Goal: Task Accomplishment & Management: Manage account settings

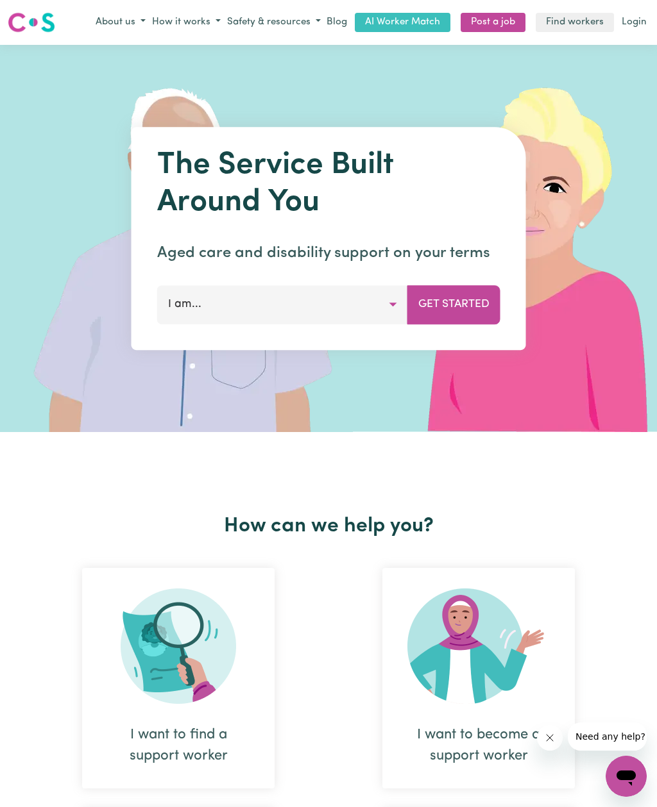
click at [639, 30] on link "Login" at bounding box center [634, 23] width 30 height 20
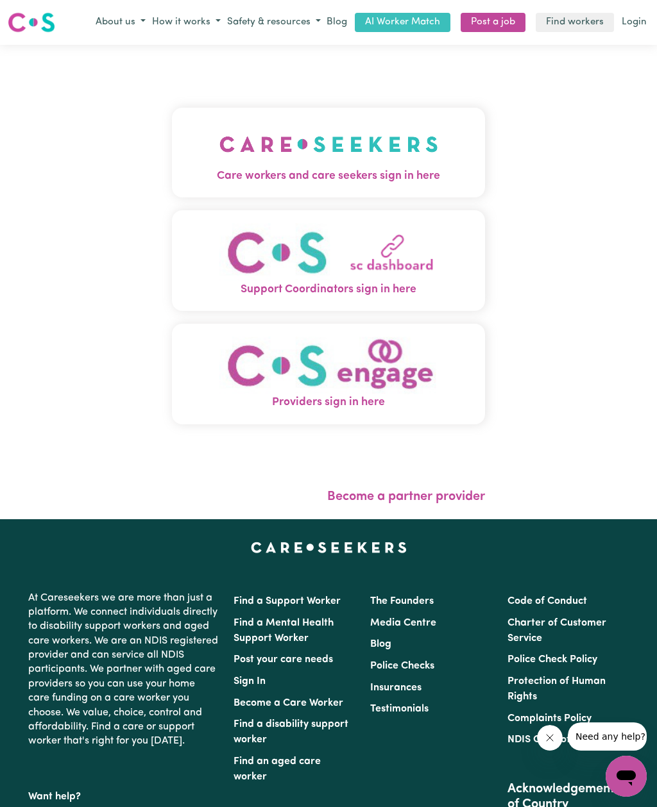
click at [223, 168] on img "Care workers and care seekers sign in here" at bounding box center [328, 144] width 219 height 47
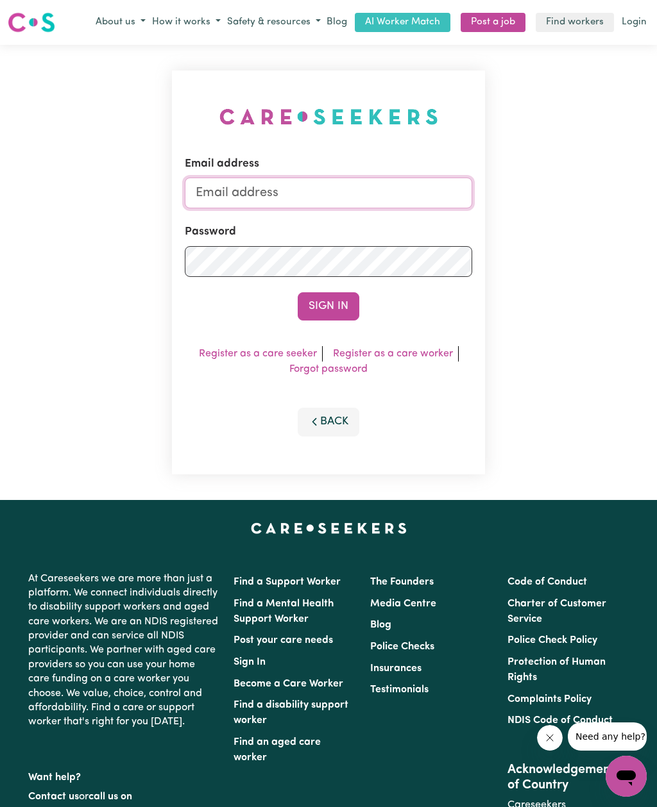
click at [232, 208] on input "Email address" at bounding box center [328, 193] width 287 height 31
type input "[EMAIL_ADDRESS][DOMAIN_NAME]"
click at [340, 319] on button "Sign In" at bounding box center [329, 306] width 62 height 28
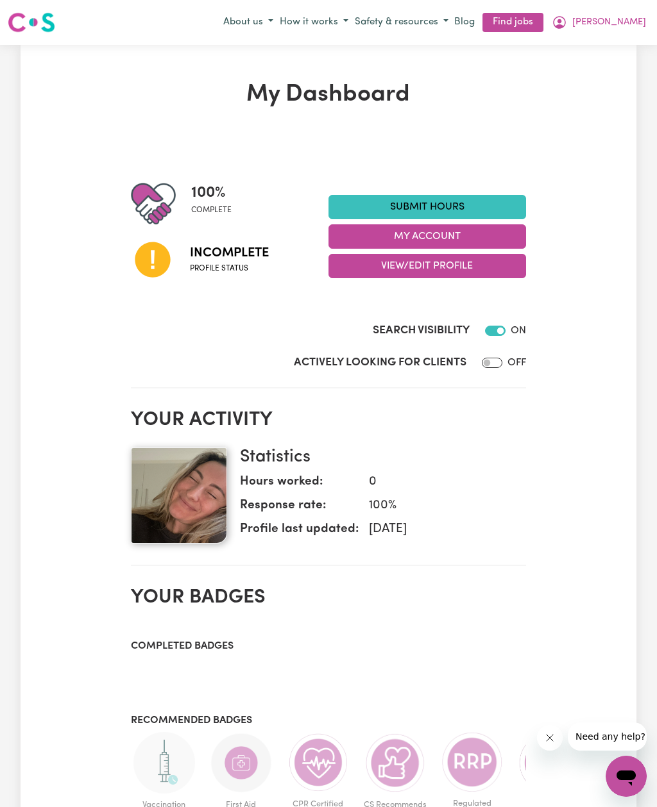
click at [357, 270] on button "View/Edit Profile" at bounding box center [427, 266] width 198 height 24
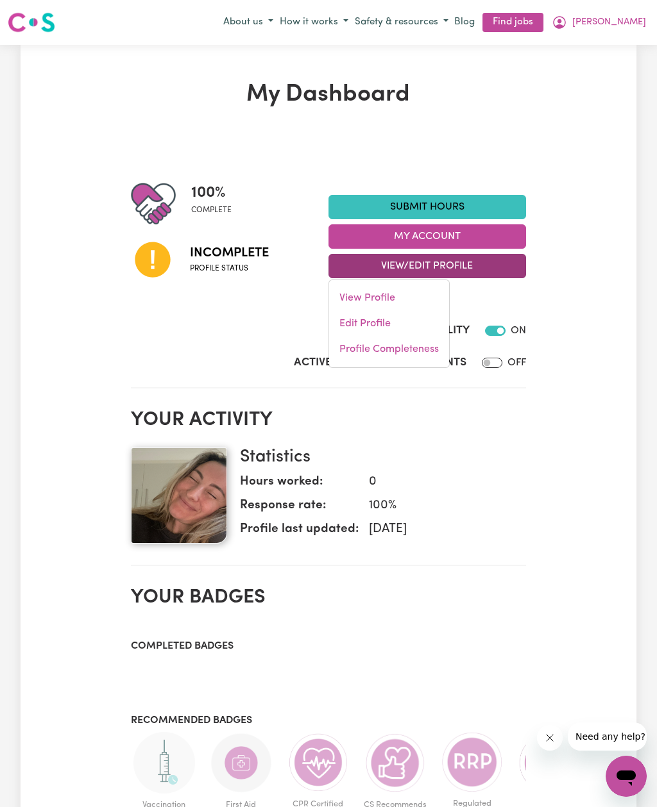
click at [359, 326] on link "Edit Profile" at bounding box center [389, 324] width 120 height 26
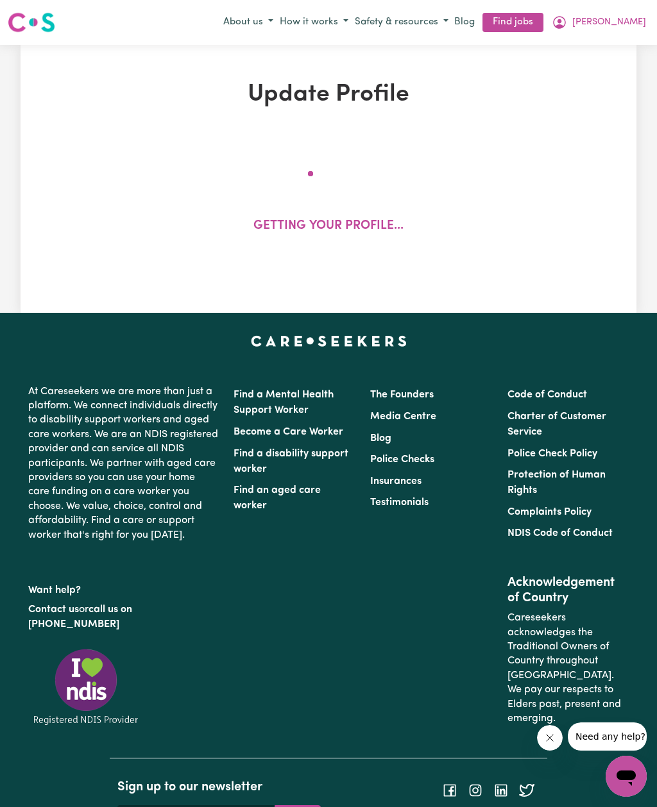
select select "[DEMOGRAPHIC_DATA]"
select select "[DEMOGRAPHIC_DATA] Citizen"
select select "Studying a healthcare related degree or qualification"
select select "150"
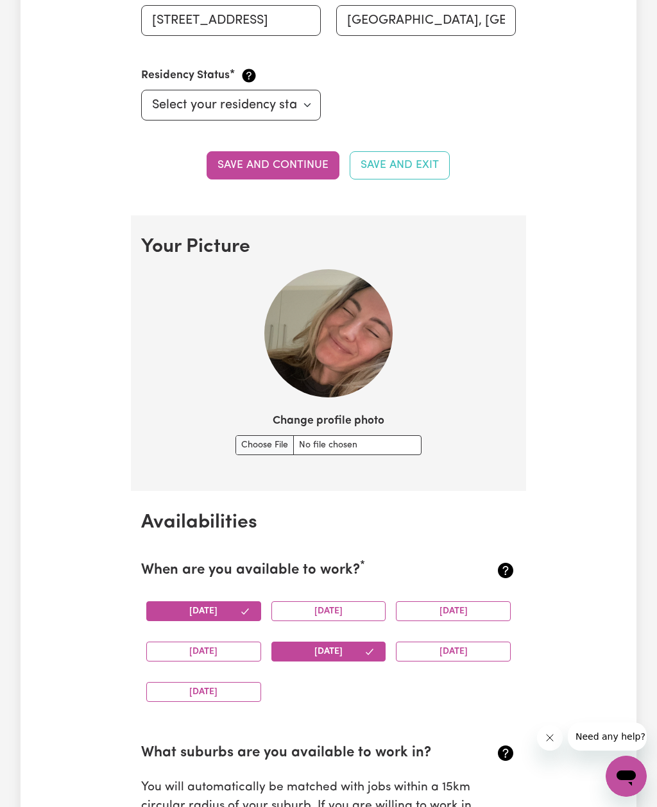
scroll to position [709, 0]
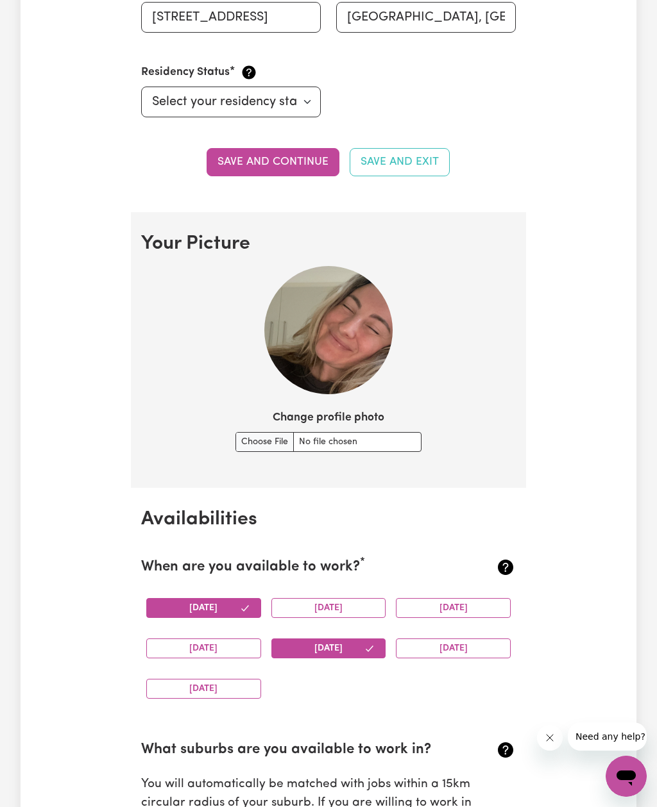
click at [252, 439] on input "Change profile photo" at bounding box center [328, 442] width 186 height 20
type input "C:\fakepath\image.jpg"
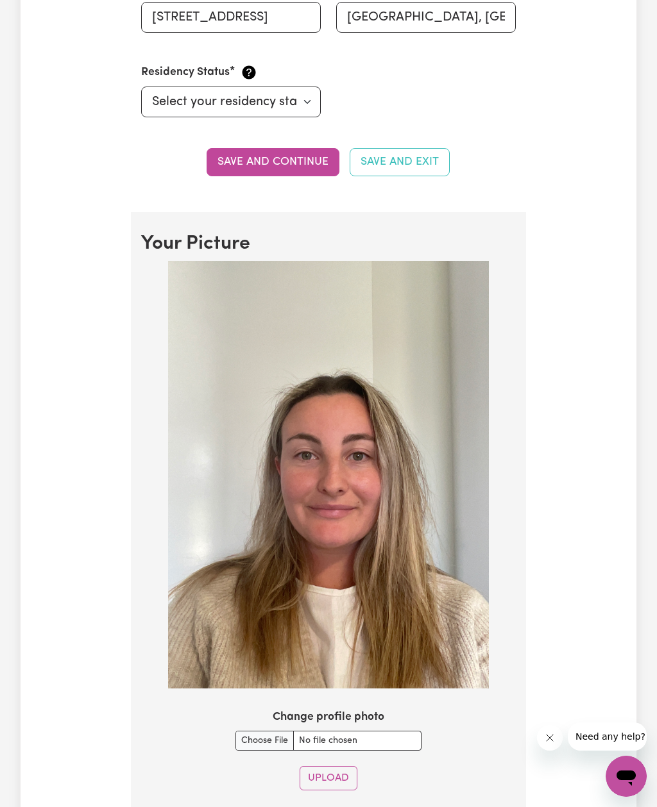
click at [332, 496] on img at bounding box center [328, 475] width 321 height 428
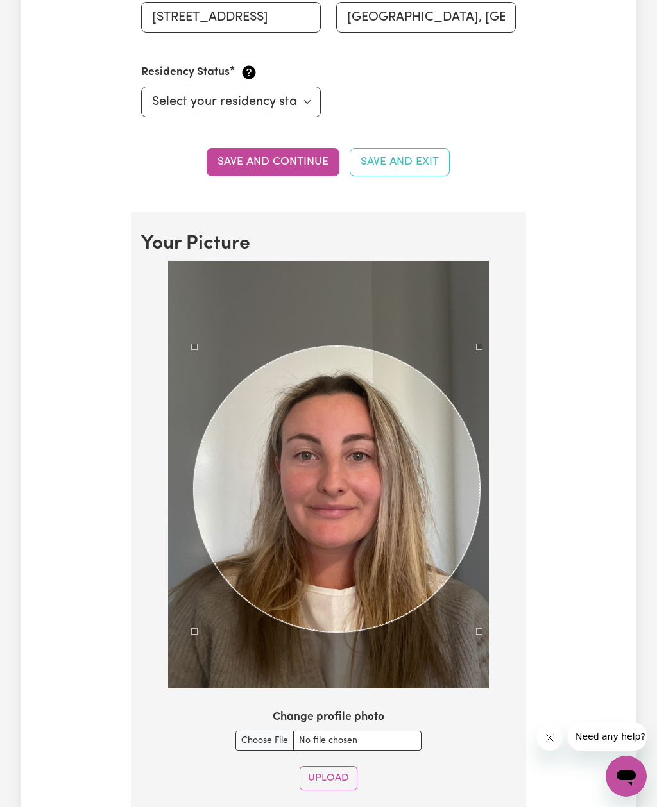
click at [402, 505] on div "Use the arrow keys to move the crop selection area" at bounding box center [337, 489] width 286 height 286
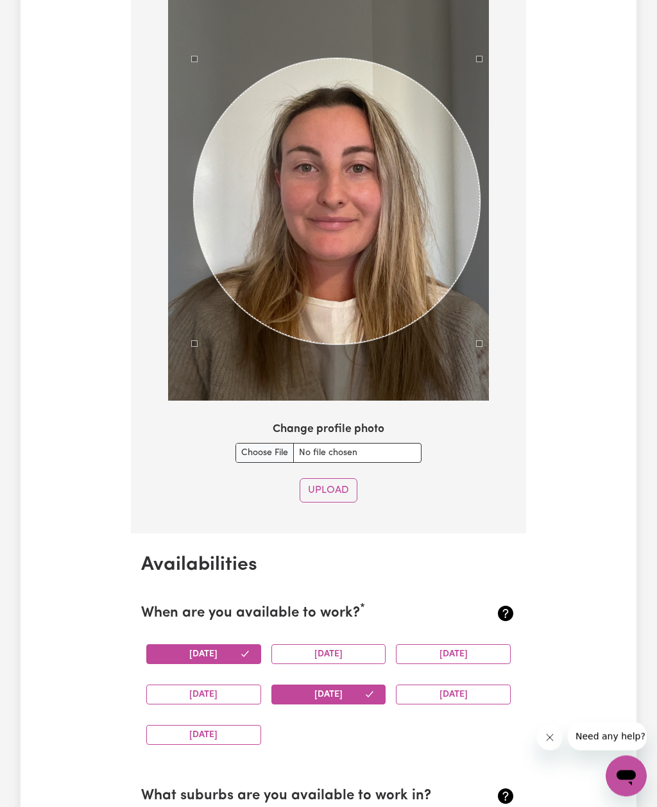
scroll to position [1001, 0]
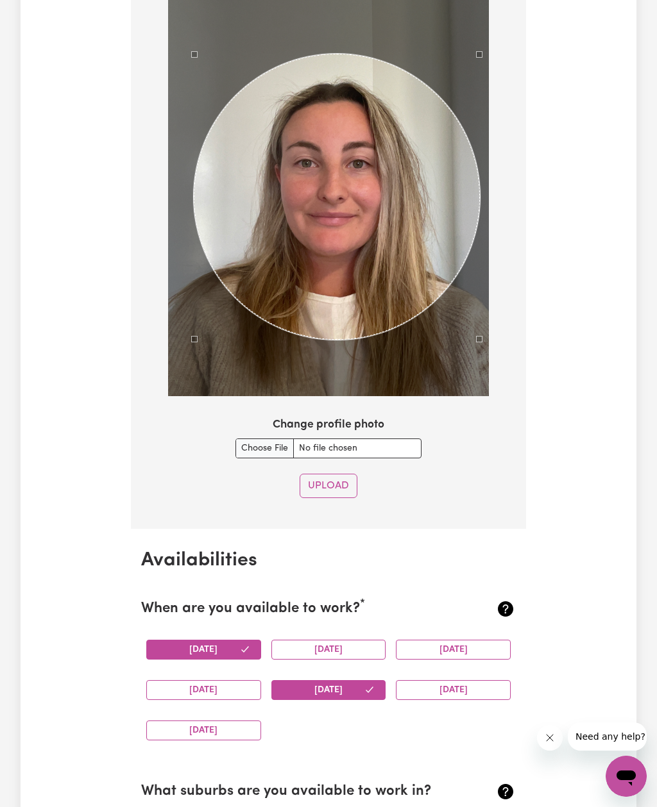
click at [340, 481] on button "Upload" at bounding box center [329, 486] width 58 height 24
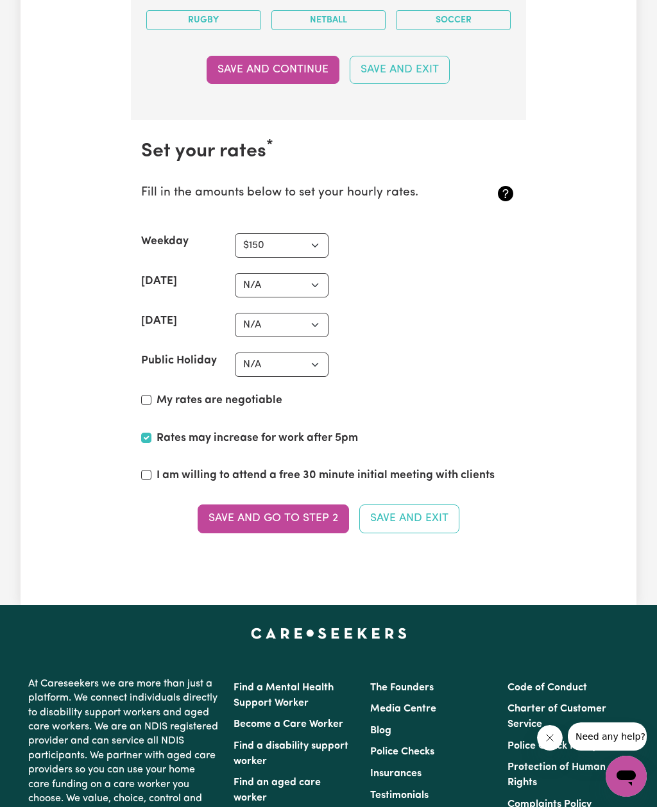
scroll to position [2930, 0]
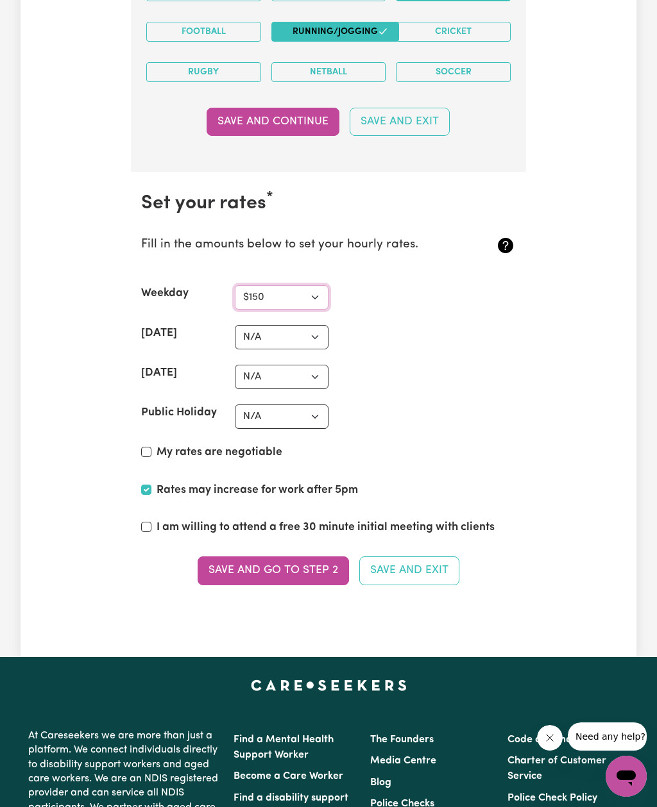
click at [310, 296] on select "N/A $37 $38 $39 $40 $41 $42 $43 $44 $45 $46 $47 $48 $49 $50 $51 $52 $53 $54 $55…" at bounding box center [282, 297] width 94 height 24
click at [442, 557] on button "Save and Exit" at bounding box center [409, 571] width 100 height 28
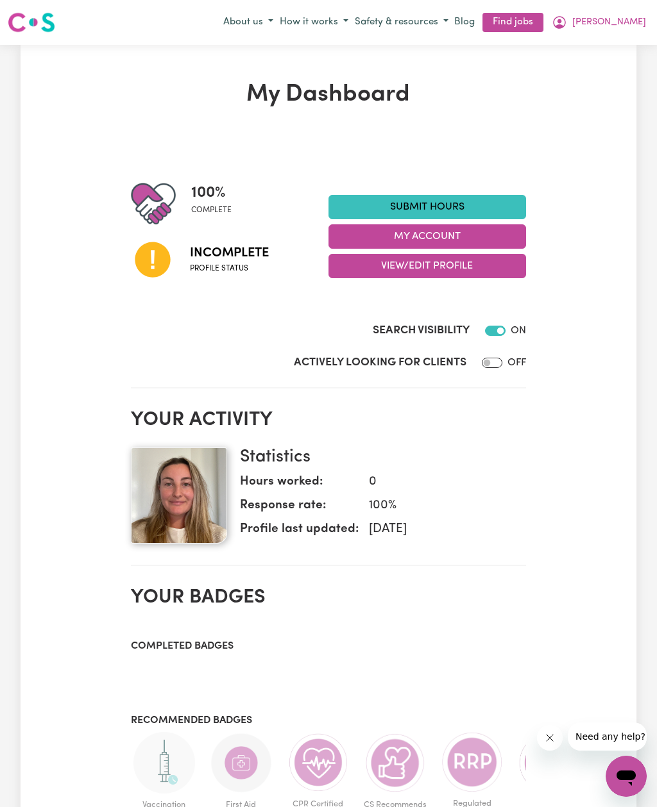
click at [543, 22] on link "Find jobs" at bounding box center [512, 23] width 61 height 20
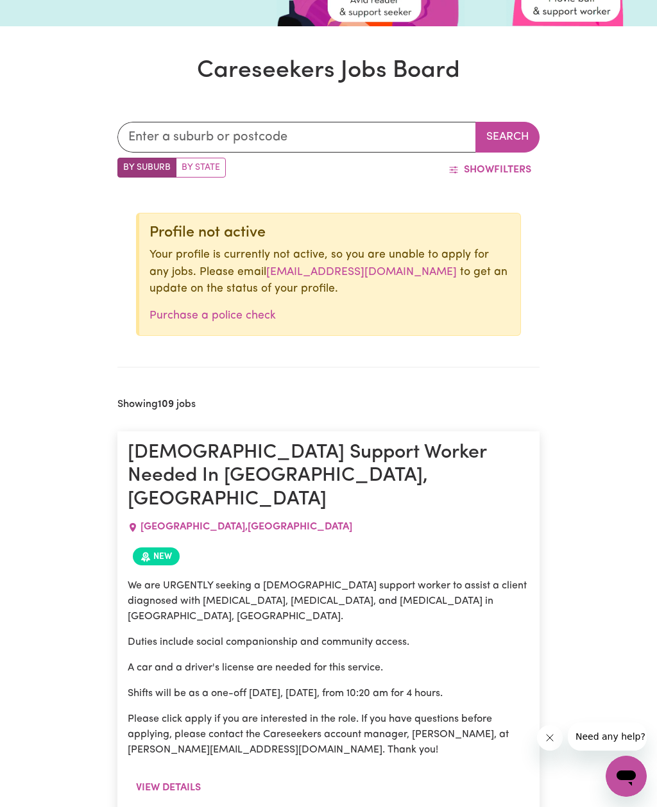
scroll to position [230, 0]
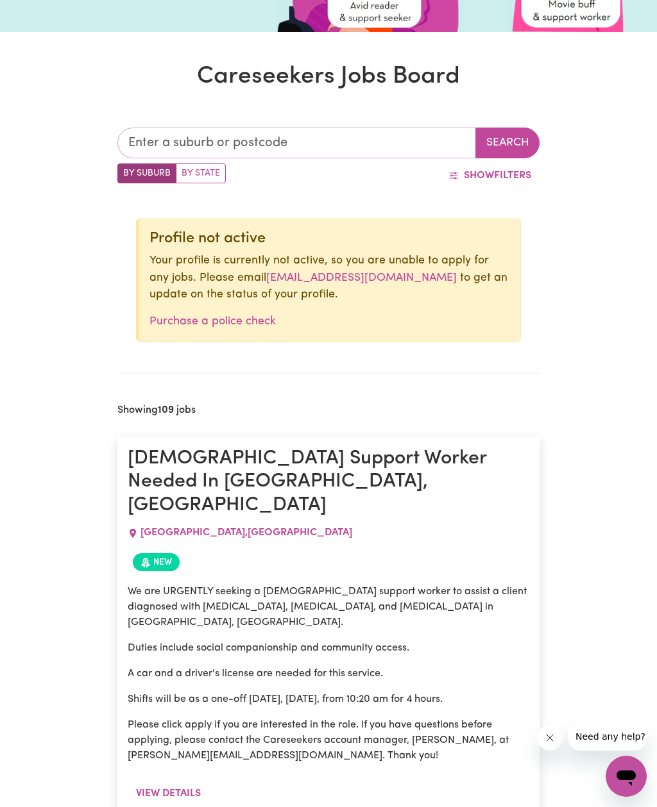
click at [154, 144] on input "text" at bounding box center [296, 143] width 359 height 31
type input "Port mac"
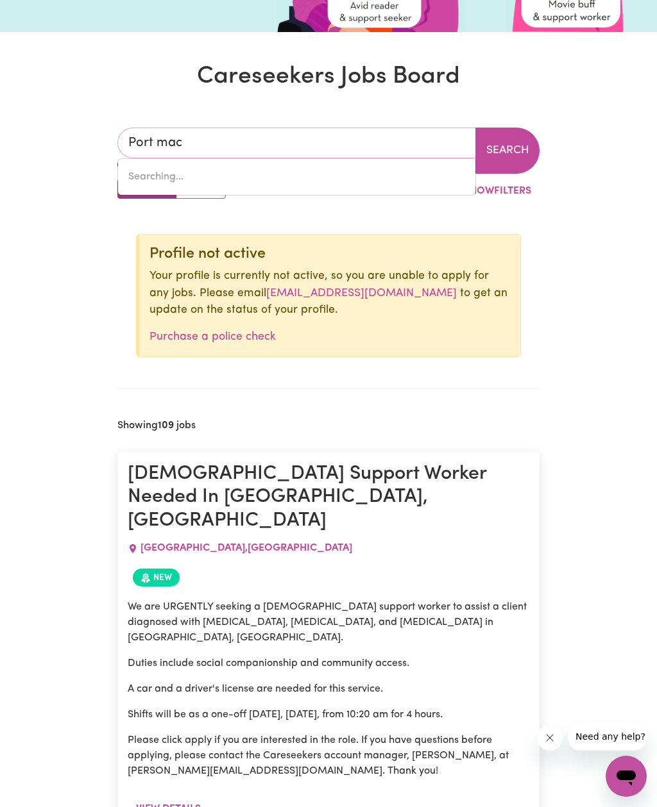
type input "[GEOGRAPHIC_DATA][PERSON_NAME], [GEOGRAPHIC_DATA], 5291"
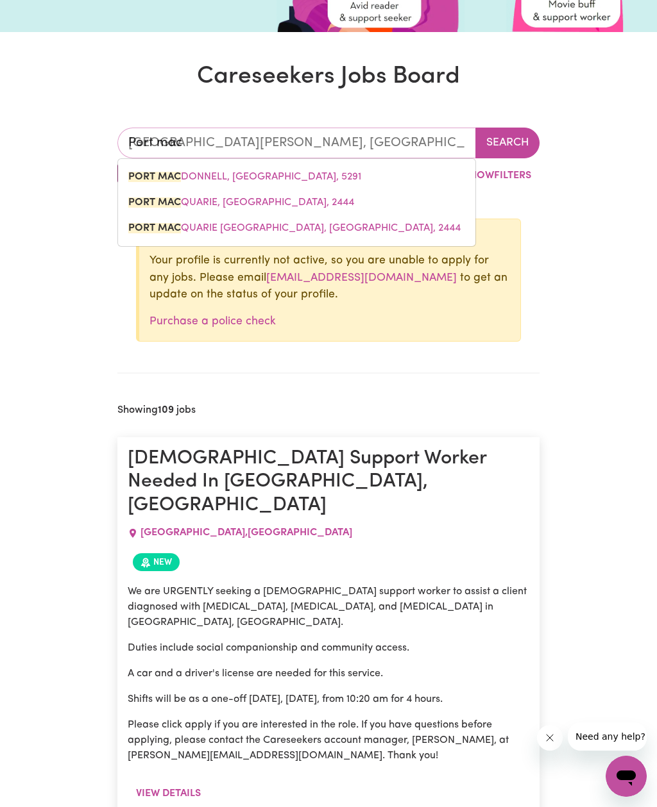
click at [292, 198] on span "PORT MAC QUARIE, [GEOGRAPHIC_DATA], 2444" at bounding box center [241, 203] width 226 height 10
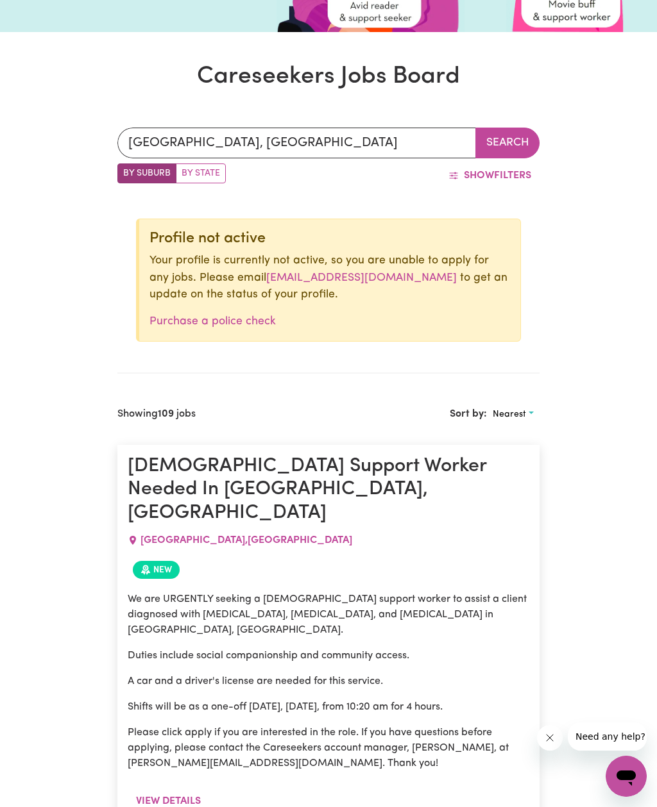
click at [507, 140] on button "Search" at bounding box center [507, 143] width 64 height 31
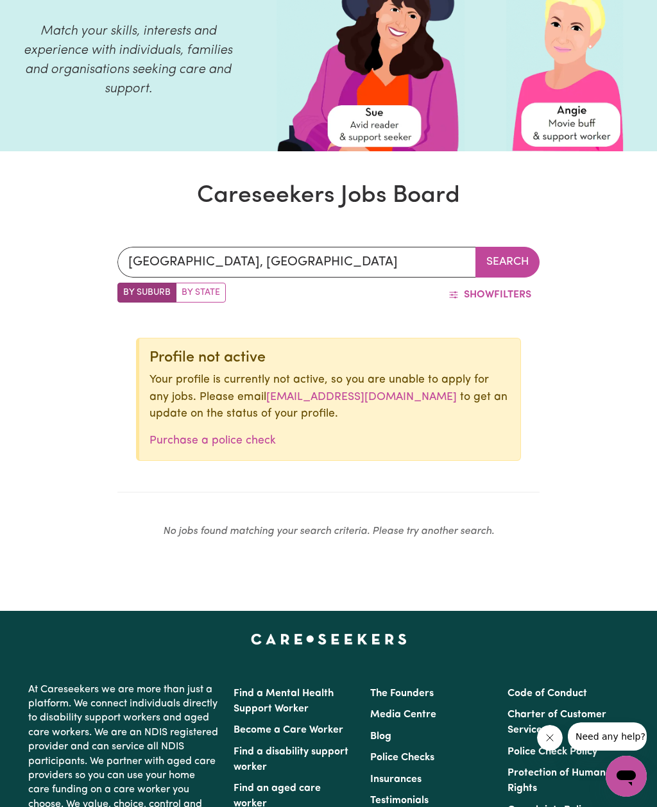
scroll to position [103, 0]
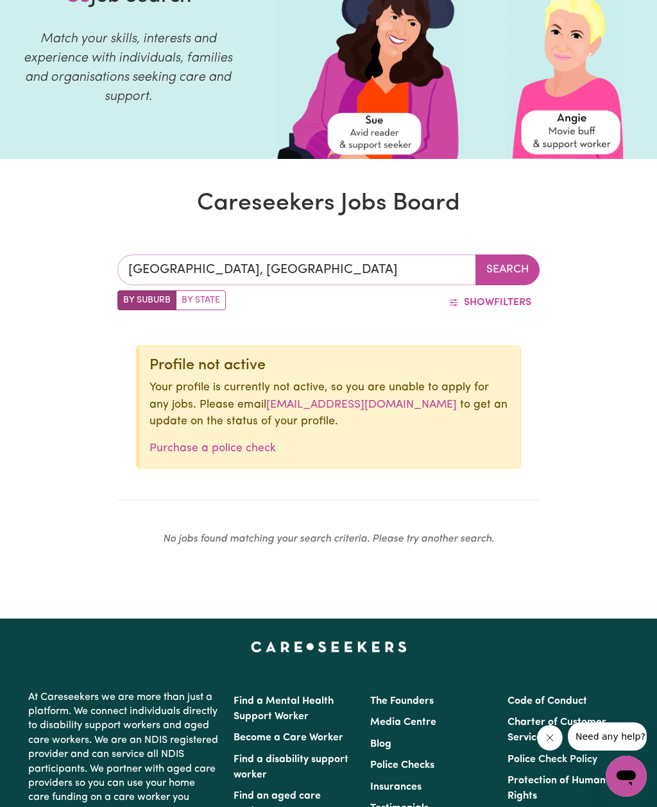
click at [414, 277] on input "[GEOGRAPHIC_DATA], [GEOGRAPHIC_DATA]" at bounding box center [296, 270] width 359 height 31
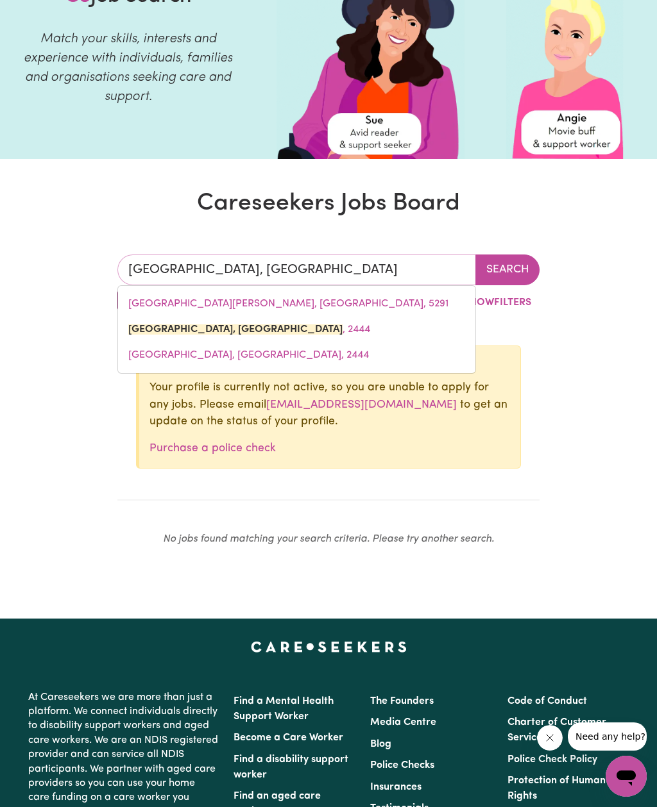
click at [155, 264] on input "[GEOGRAPHIC_DATA], [GEOGRAPHIC_DATA]" at bounding box center [296, 270] width 359 height 31
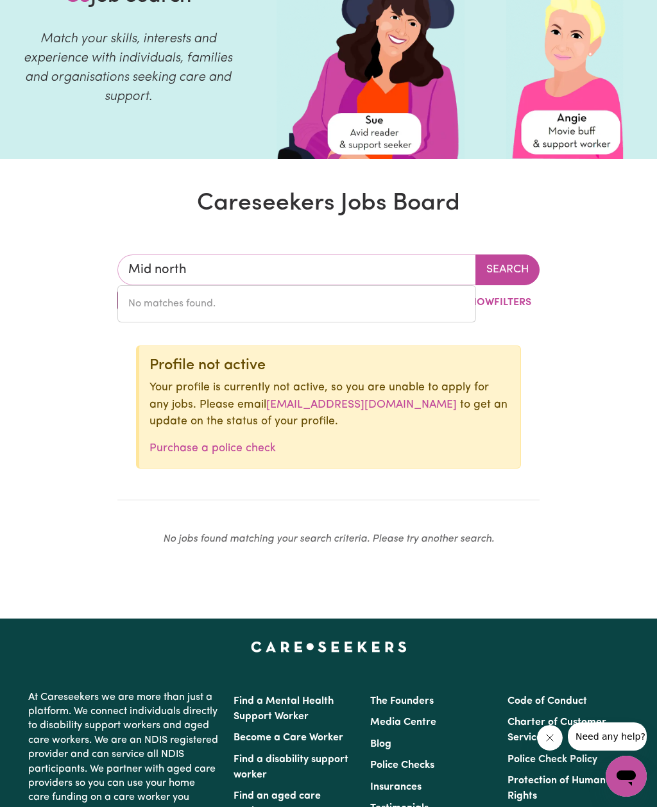
type input "Mid north"
click at [606, 364] on div "Mid north No matches found. Search By Suburb By State Show Filters Profile not …" at bounding box center [328, 406] width 657 height 364
